Goal: Transaction & Acquisition: Purchase product/service

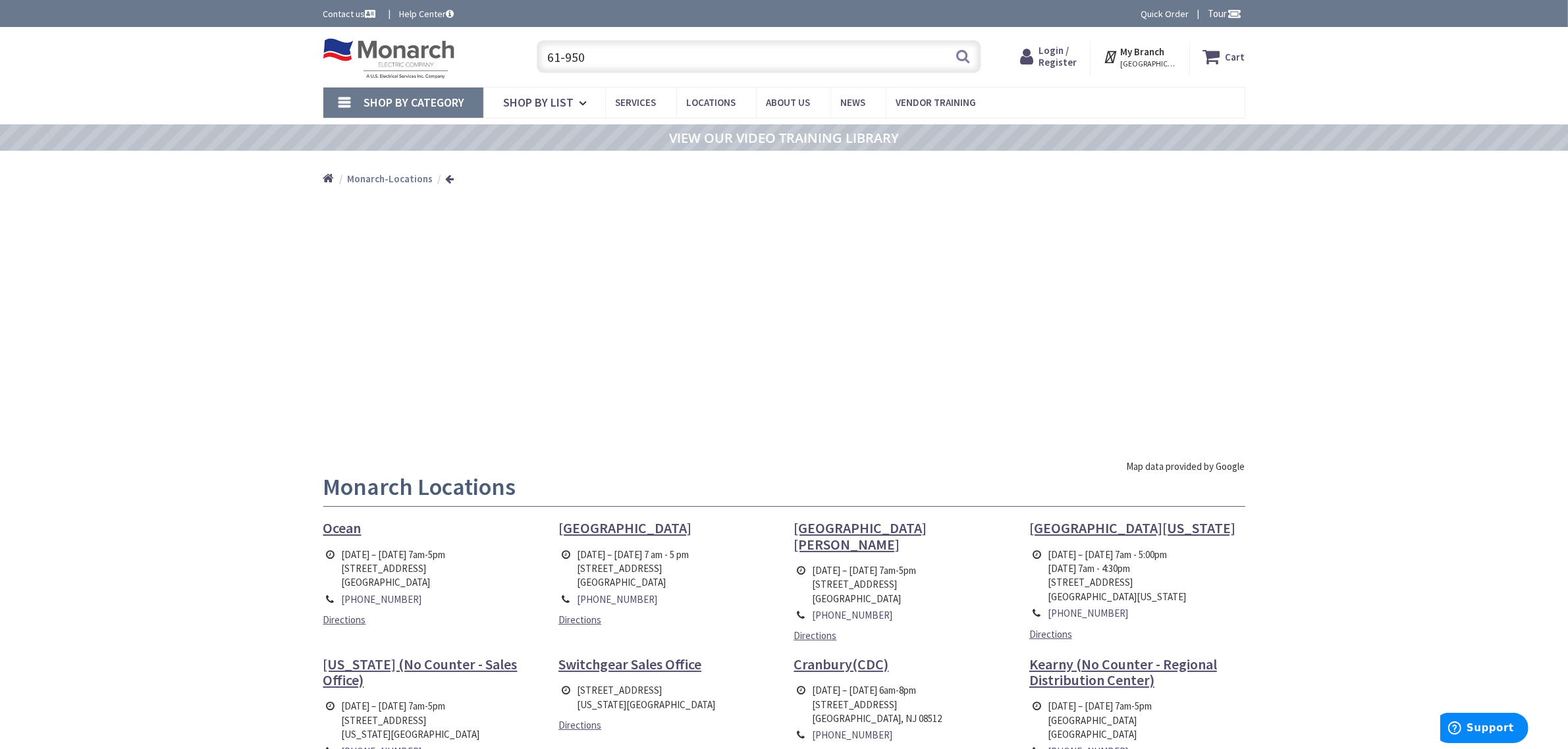
click at [636, 51] on input "61-950" at bounding box center [758, 56] width 445 height 33
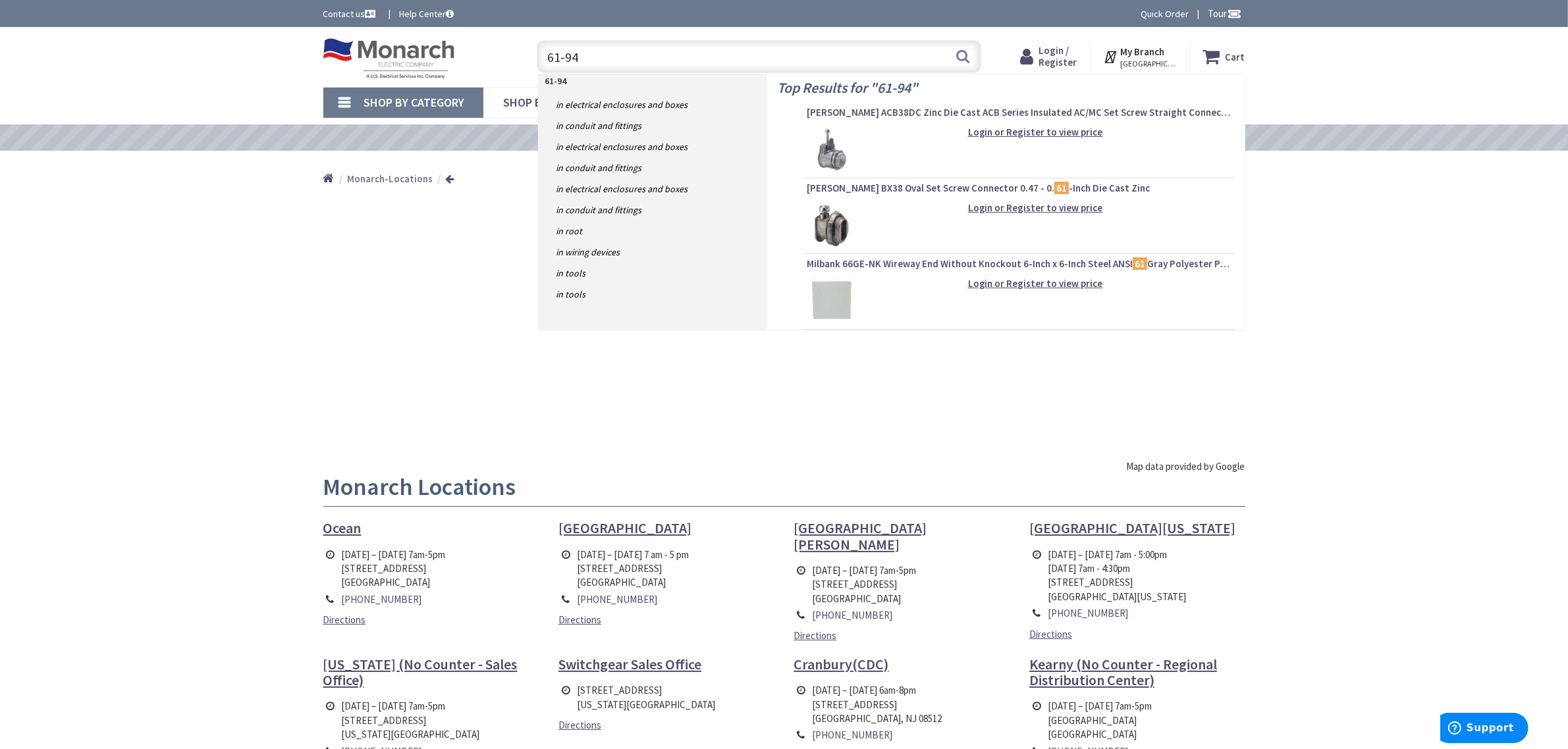
type input "61-948"
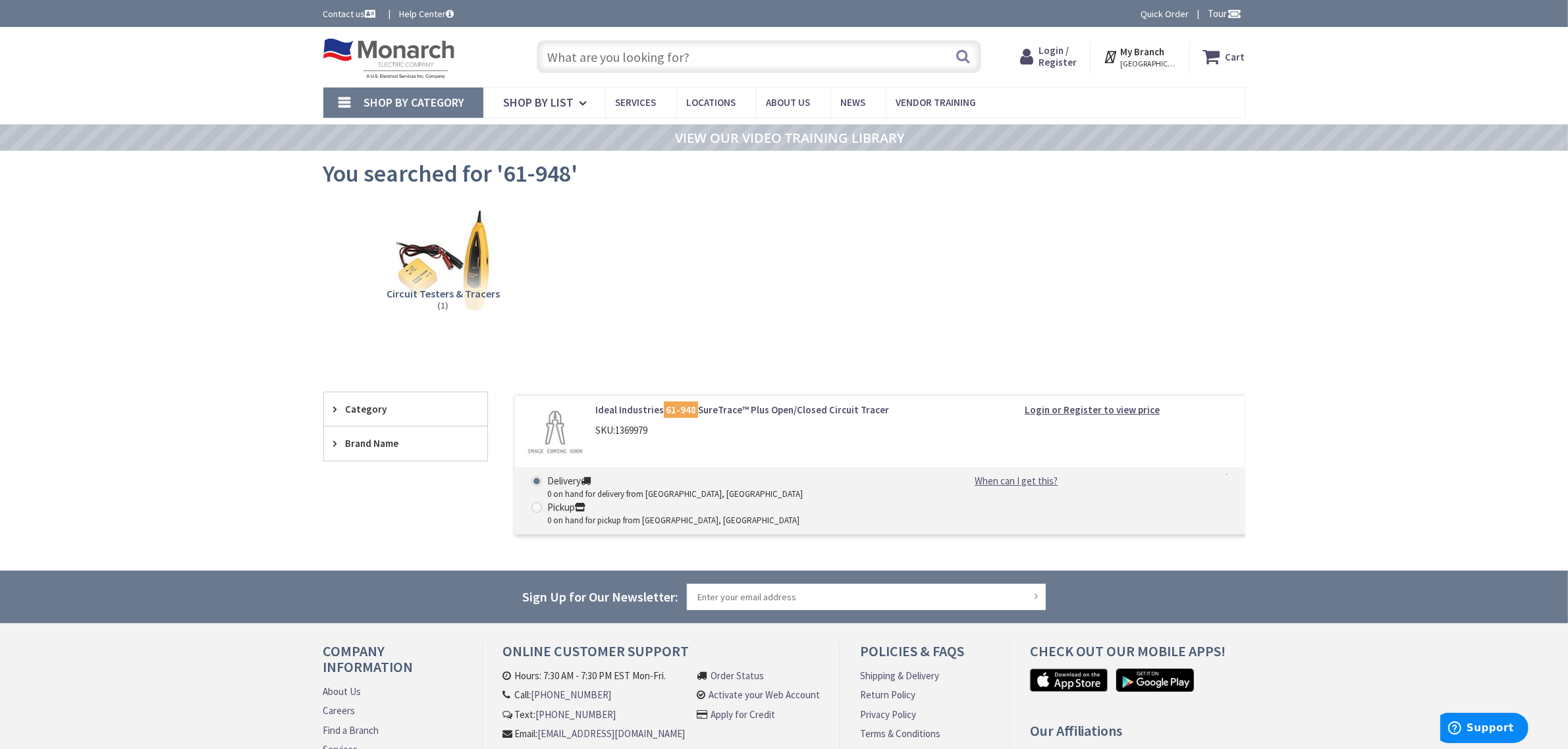
click at [721, 410] on link "Ideal Industries 61-948 SureTrace™ Plus Open/Closed Circuit Tracer" at bounding box center [762, 410] width 335 height 14
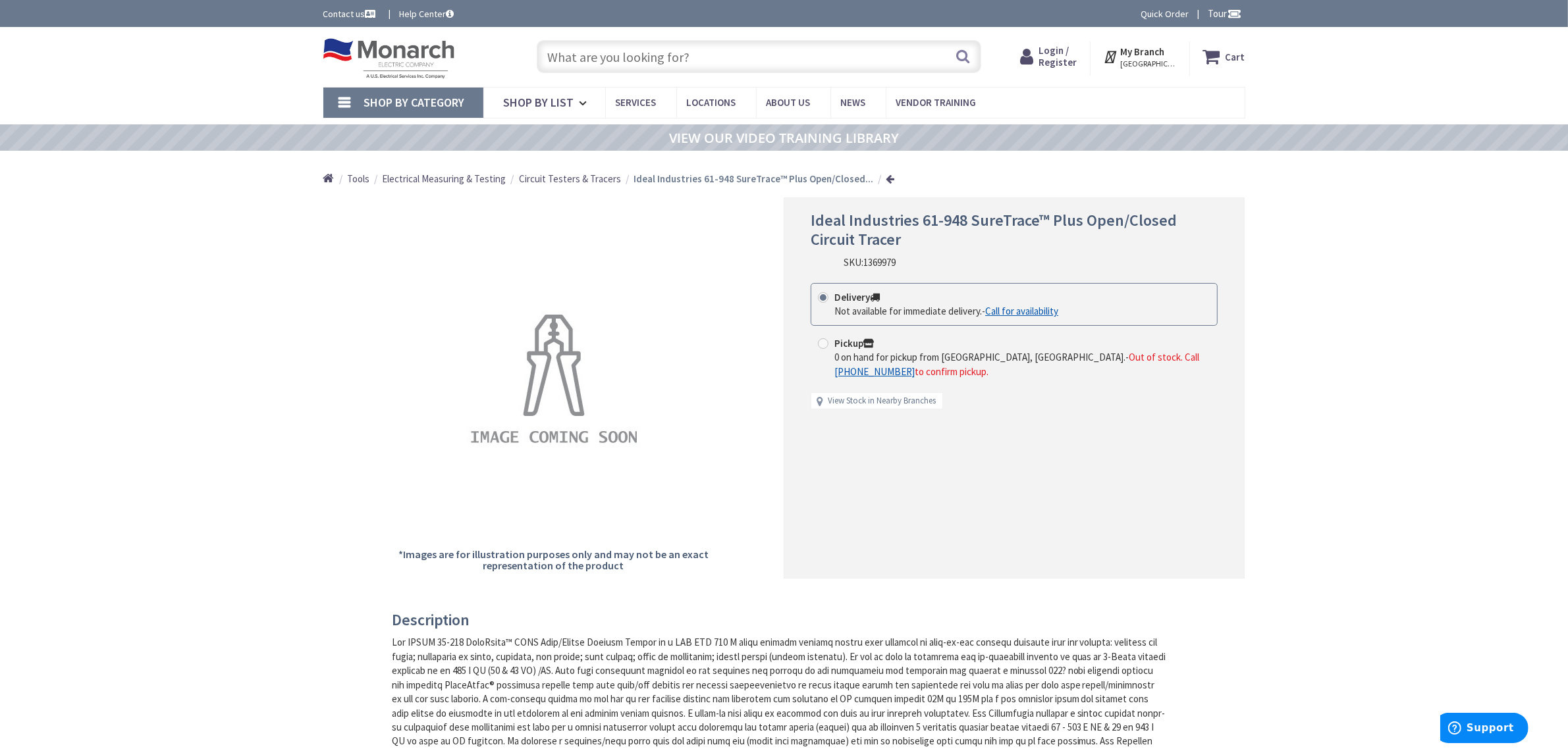
click at [1141, 59] on span "[GEOGRAPHIC_DATA], [GEOGRAPHIC_DATA]" at bounding box center [1148, 64] width 56 height 11
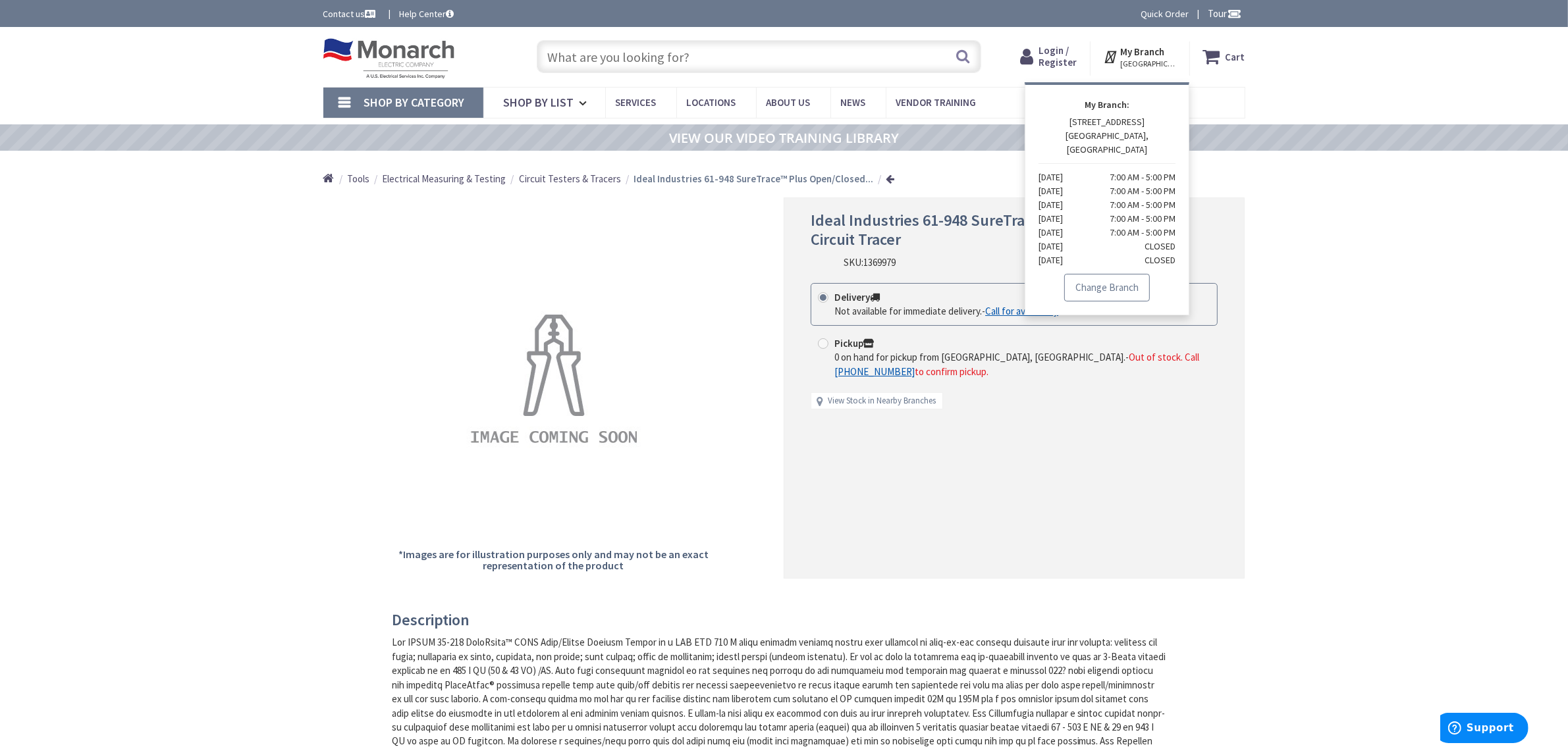
click at [1103, 274] on link "Change Branch" at bounding box center [1106, 288] width 85 height 28
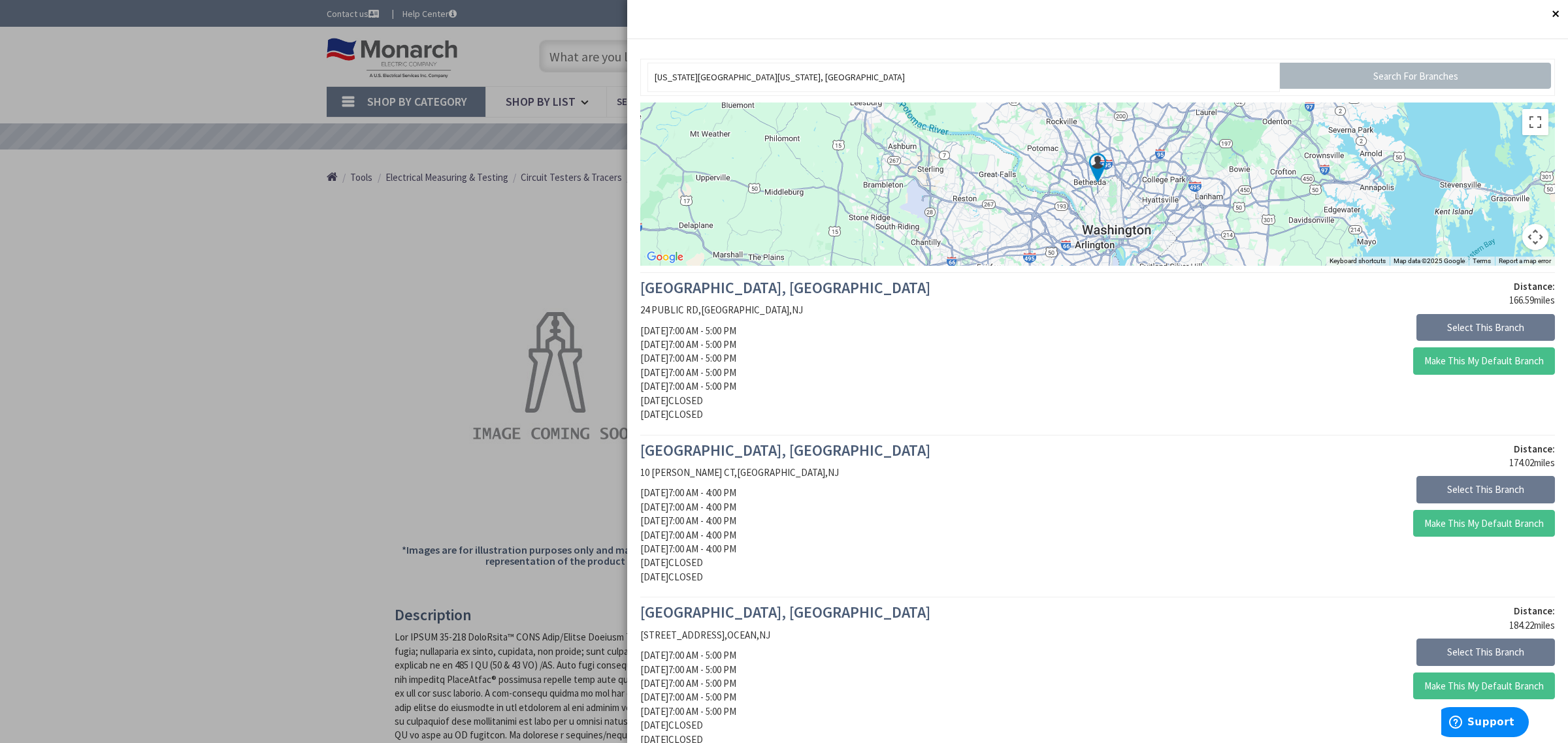
click at [289, 275] on div at bounding box center [784, 372] width 1568 height 743
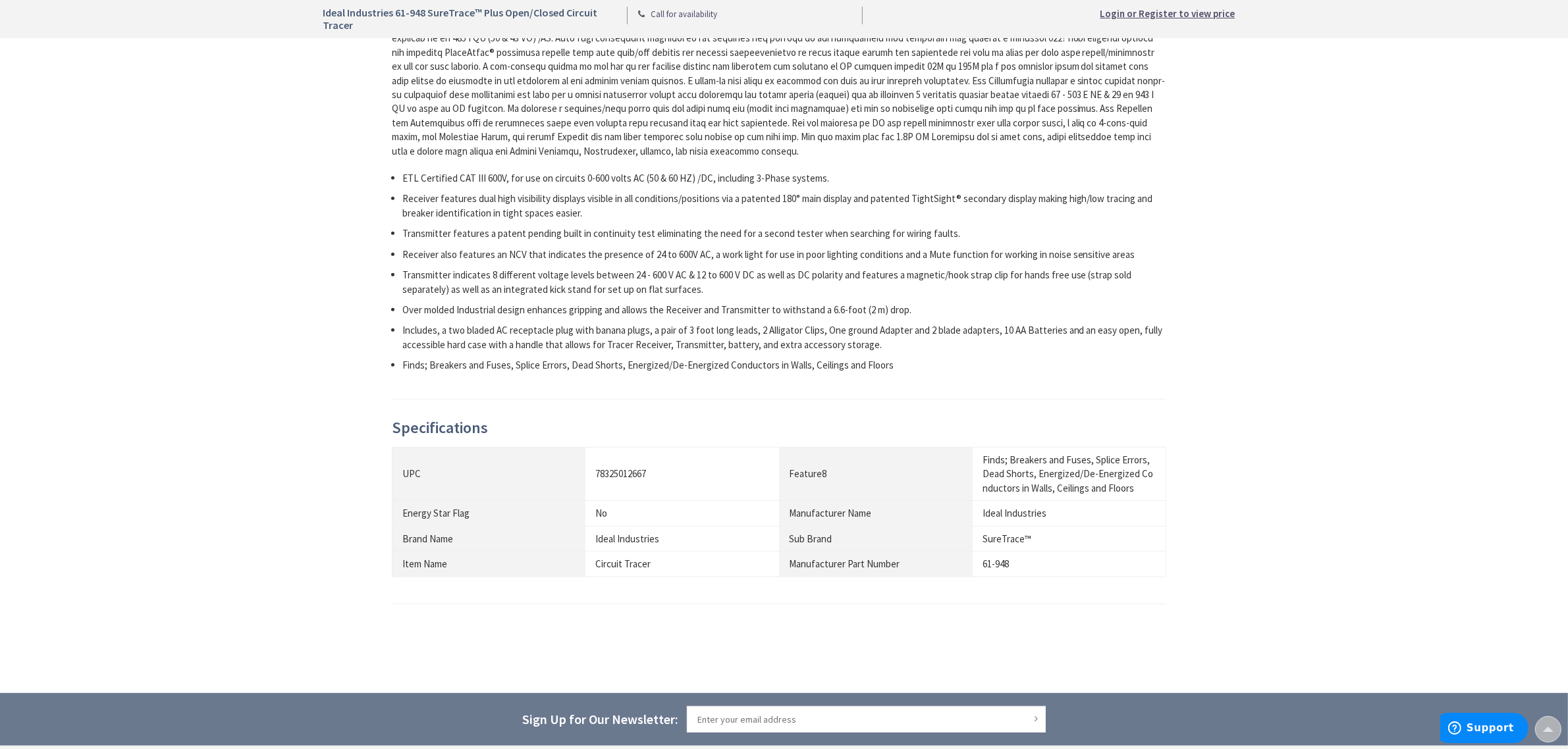
scroll to position [658, 0]
